Goal: Task Accomplishment & Management: Use online tool/utility

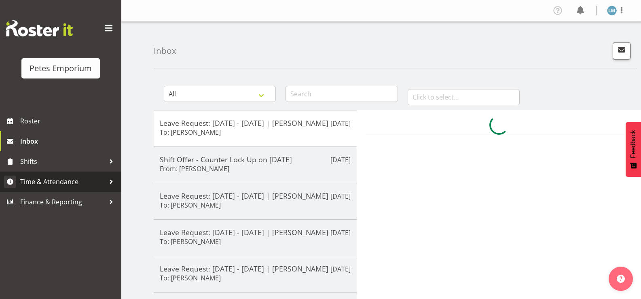
click at [86, 186] on span "Time & Attendance" at bounding box center [62, 181] width 85 height 12
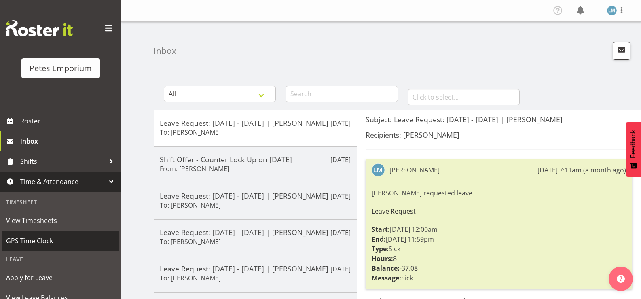
click at [63, 240] on span "GPS Time Clock" at bounding box center [60, 240] width 109 height 12
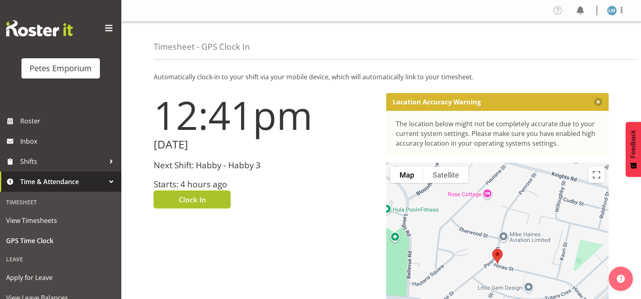
click at [194, 196] on span "Clock In" at bounding box center [192, 199] width 27 height 11
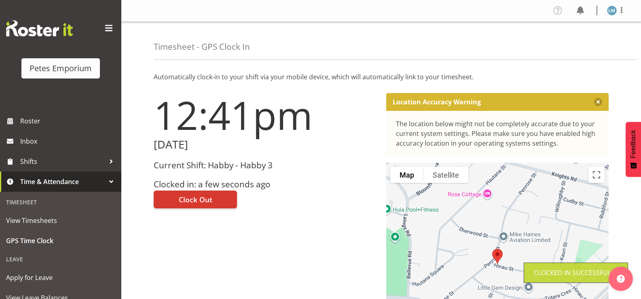
click at [612, 11] on img at bounding box center [612, 11] width 10 height 10
click at [582, 44] on link "Log Out" at bounding box center [587, 42] width 78 height 15
